Goal: Check status: Check status

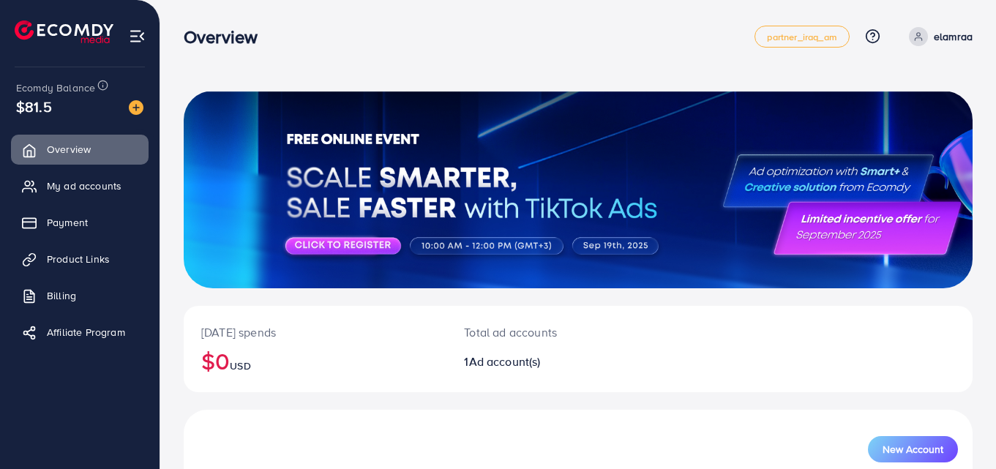
scroll to position [166, 0]
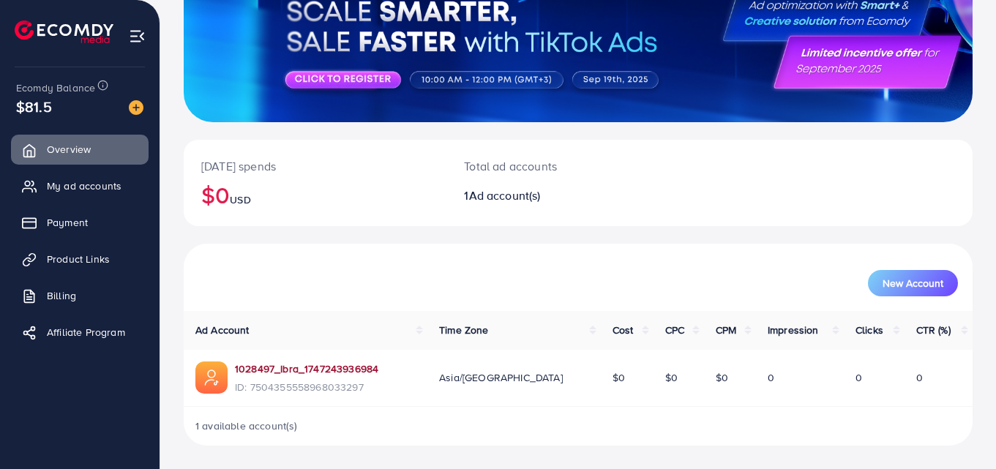
click at [340, 368] on link "1028497_Ibra_1747243936984" at bounding box center [306, 368] width 143 height 15
click at [285, 369] on link "1028497_Ibra_1747243936984" at bounding box center [306, 368] width 143 height 15
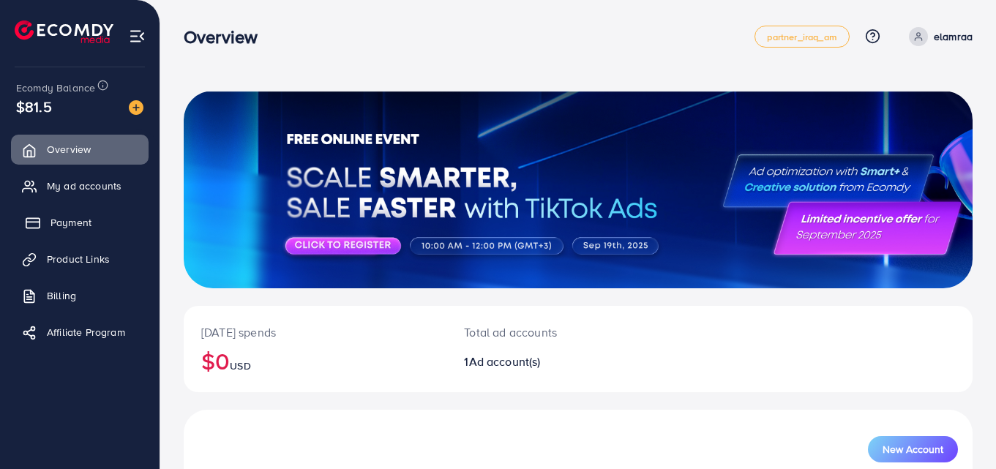
click at [62, 233] on link "Payment" at bounding box center [80, 222] width 138 height 29
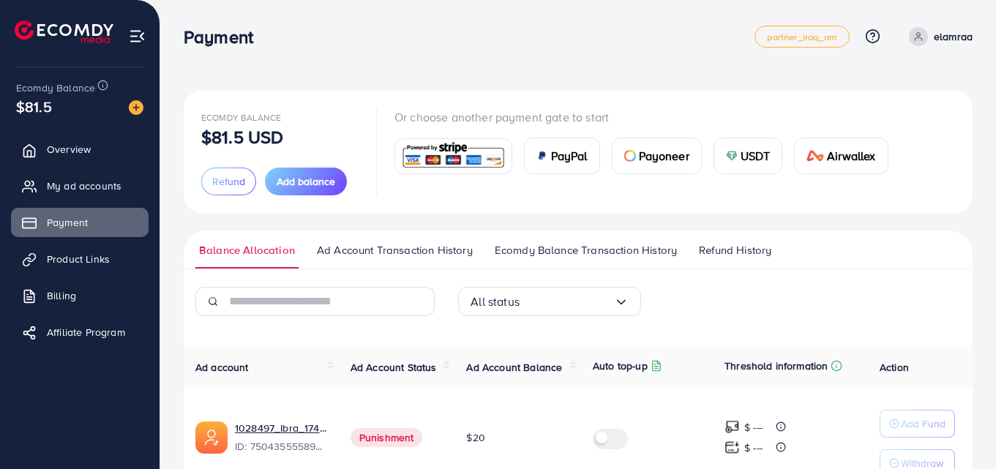
click at [309, 345] on th "Ad account" at bounding box center [261, 365] width 155 height 41
click at [265, 427] on link "1028497_Ibra_1747243936984" at bounding box center [281, 428] width 92 height 15
click at [279, 429] on link "1028497_Ibra_1747243936984" at bounding box center [281, 428] width 92 height 15
